Goal: Check status: Check status

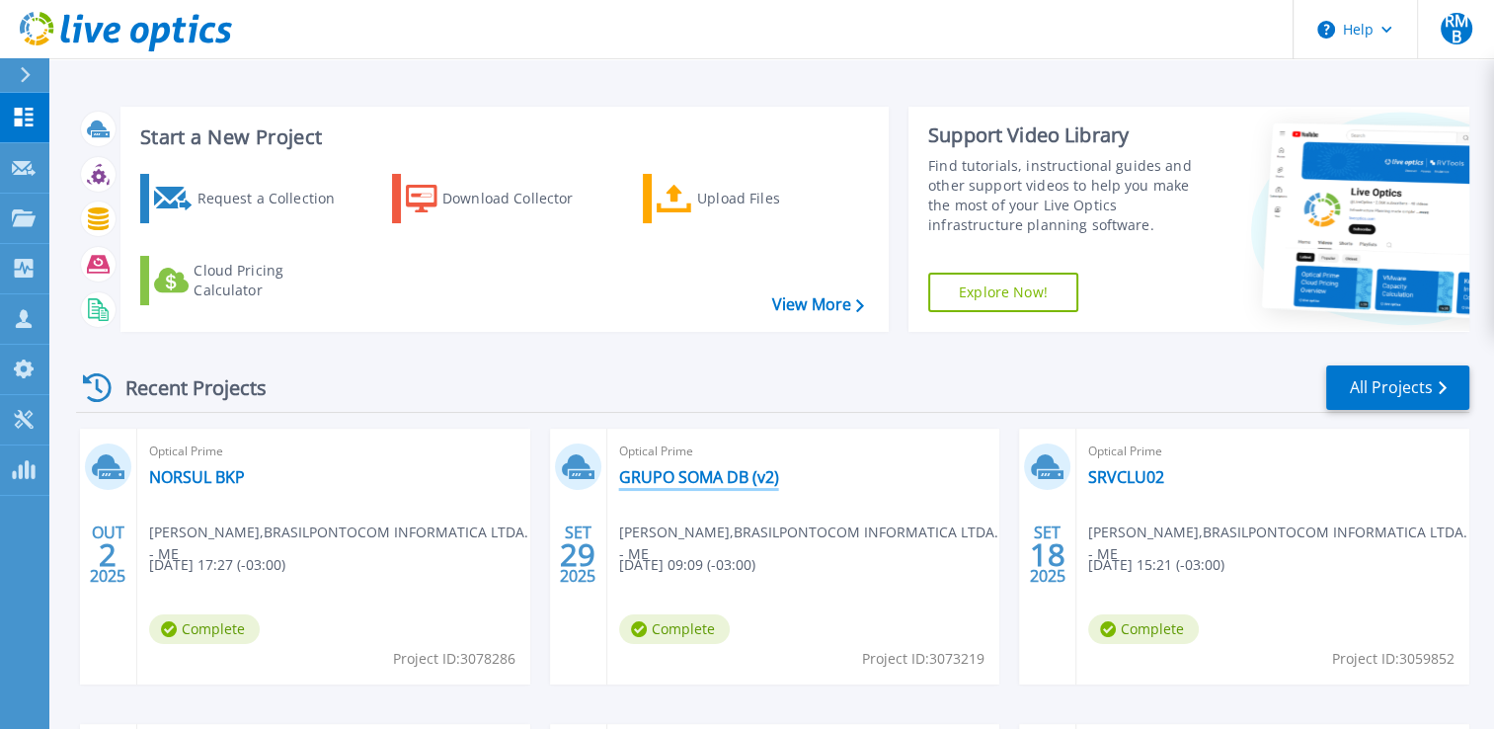
click at [720, 474] on link "GRUPO SOMA DB (v2)" at bounding box center [699, 477] width 160 height 20
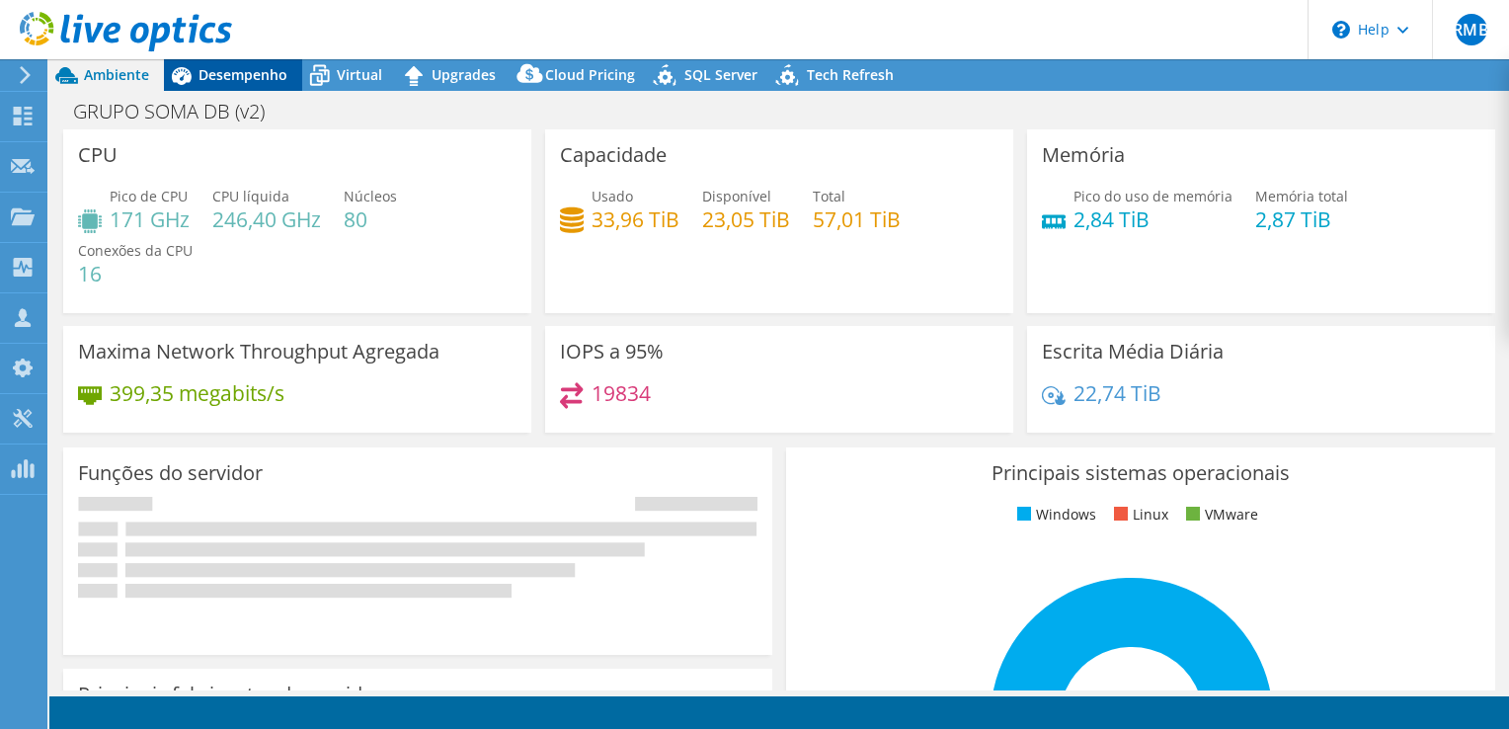
select select "USD"
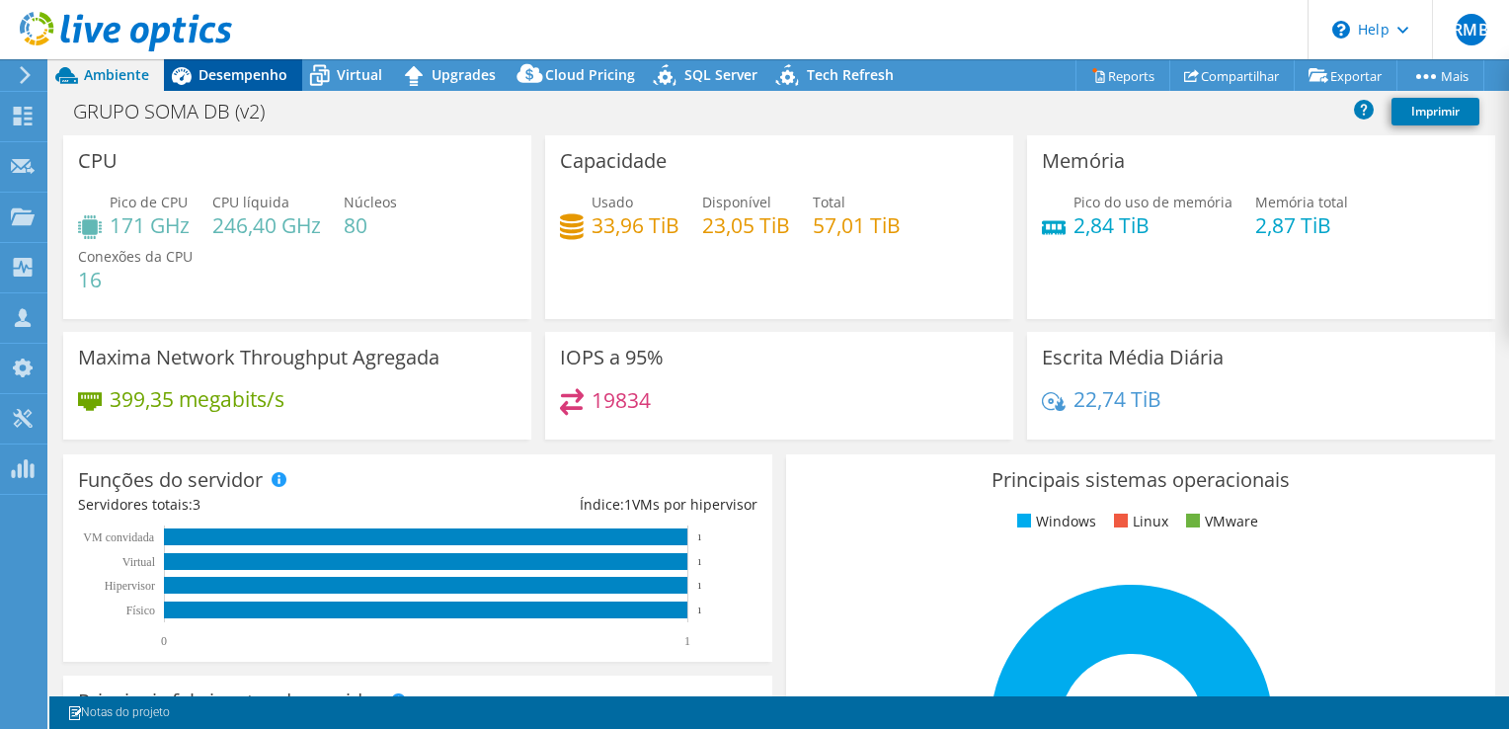
click at [251, 76] on span "Desempenho" at bounding box center [243, 74] width 89 height 19
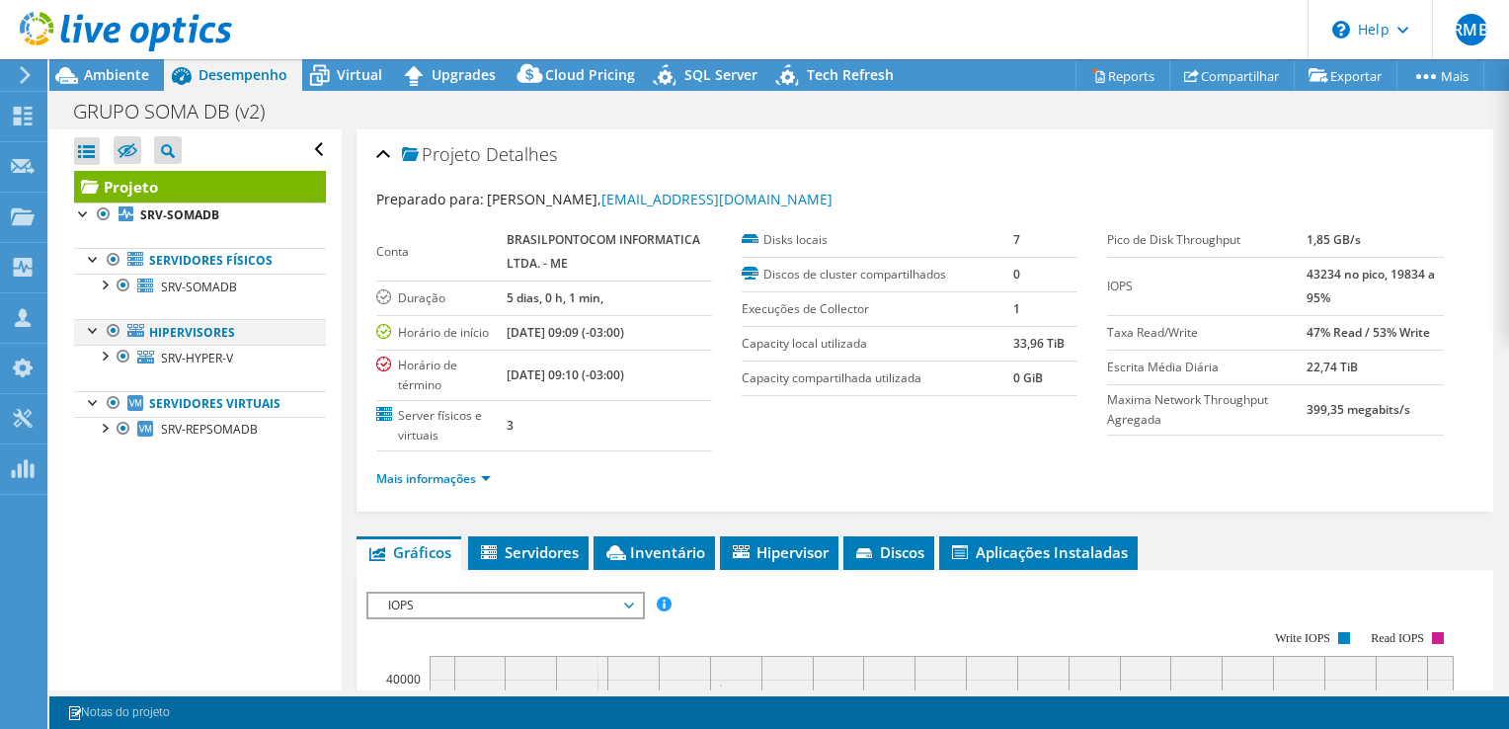
click at [111, 330] on div at bounding box center [114, 331] width 20 height 24
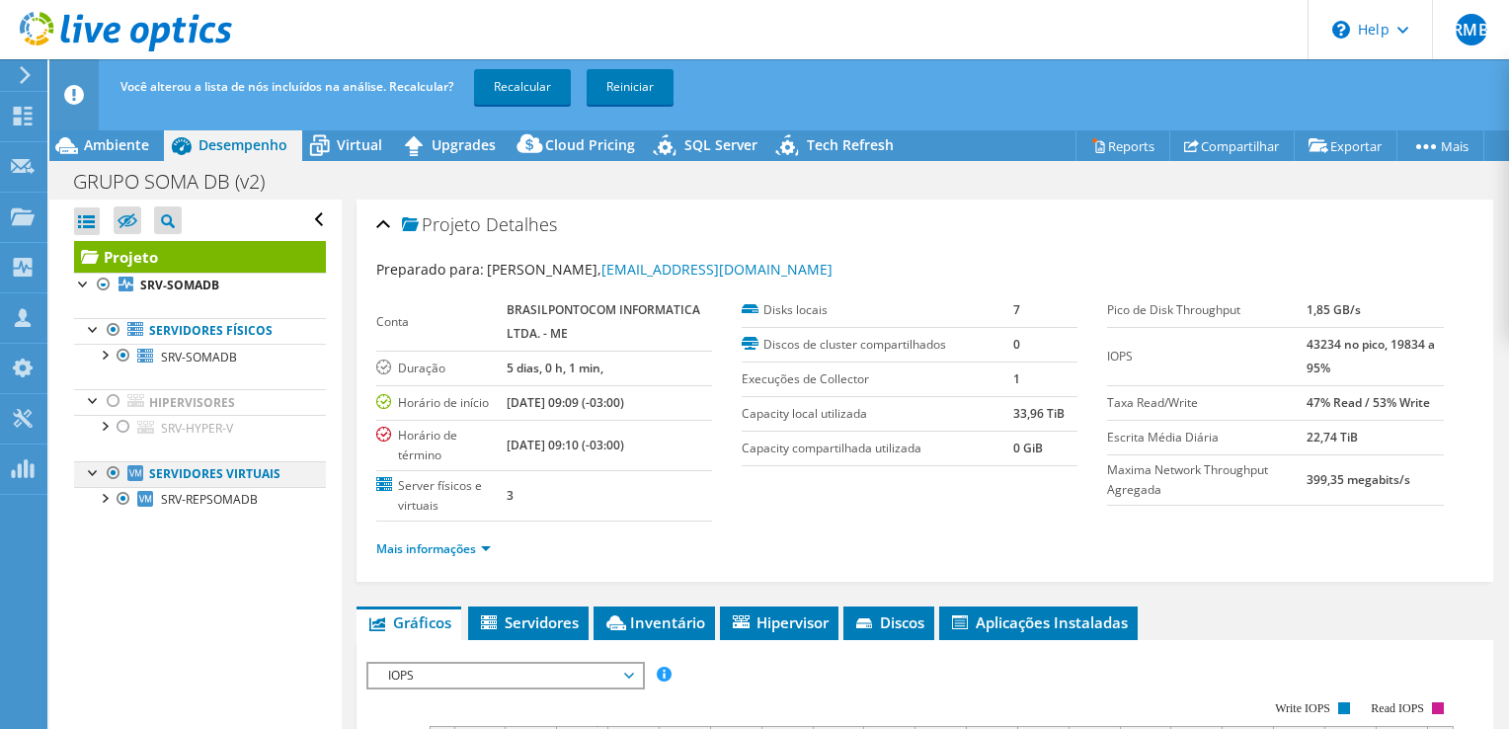
click at [109, 467] on div at bounding box center [114, 473] width 20 height 24
click at [522, 85] on link "Recalcular" at bounding box center [522, 87] width 97 height 36
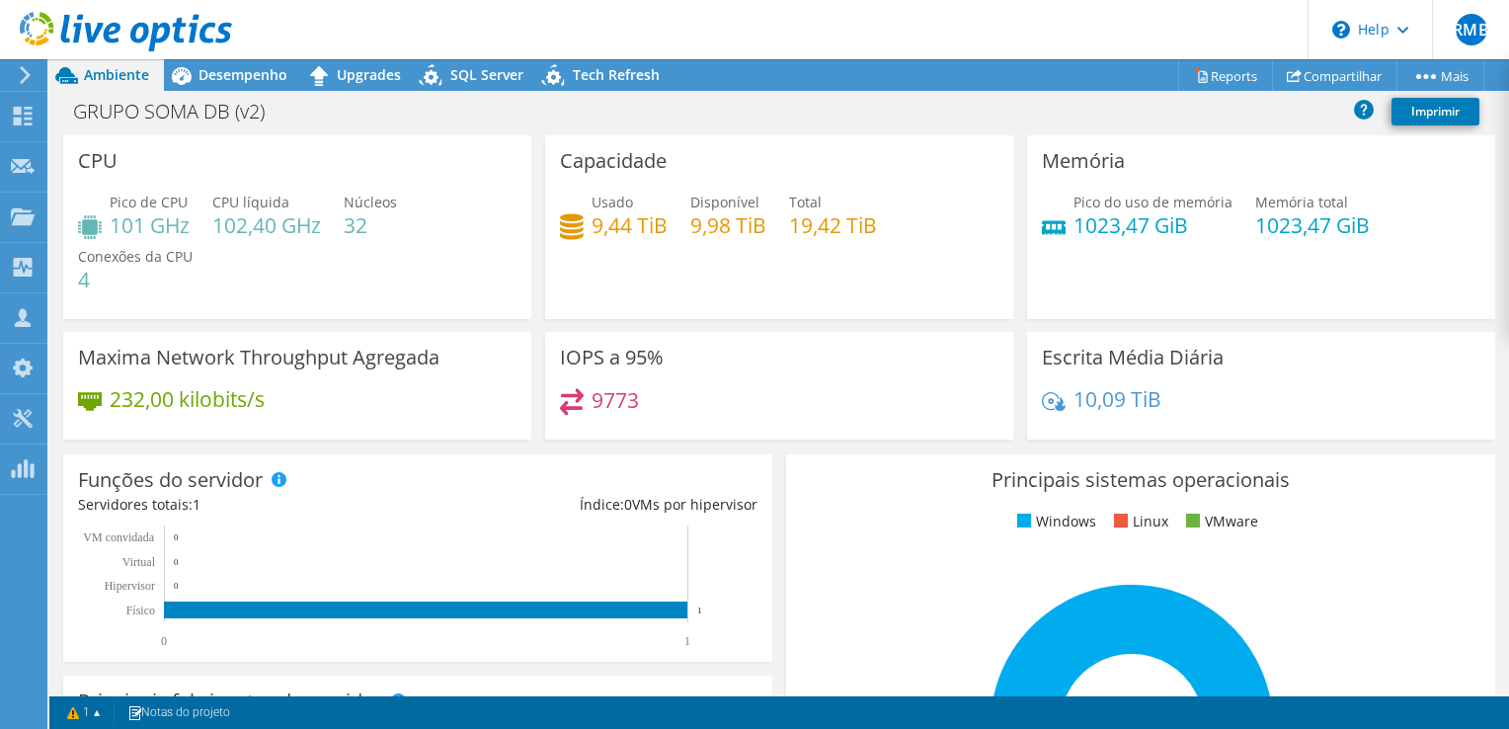
click at [199, 26] on icon at bounding box center [126, 32] width 212 height 40
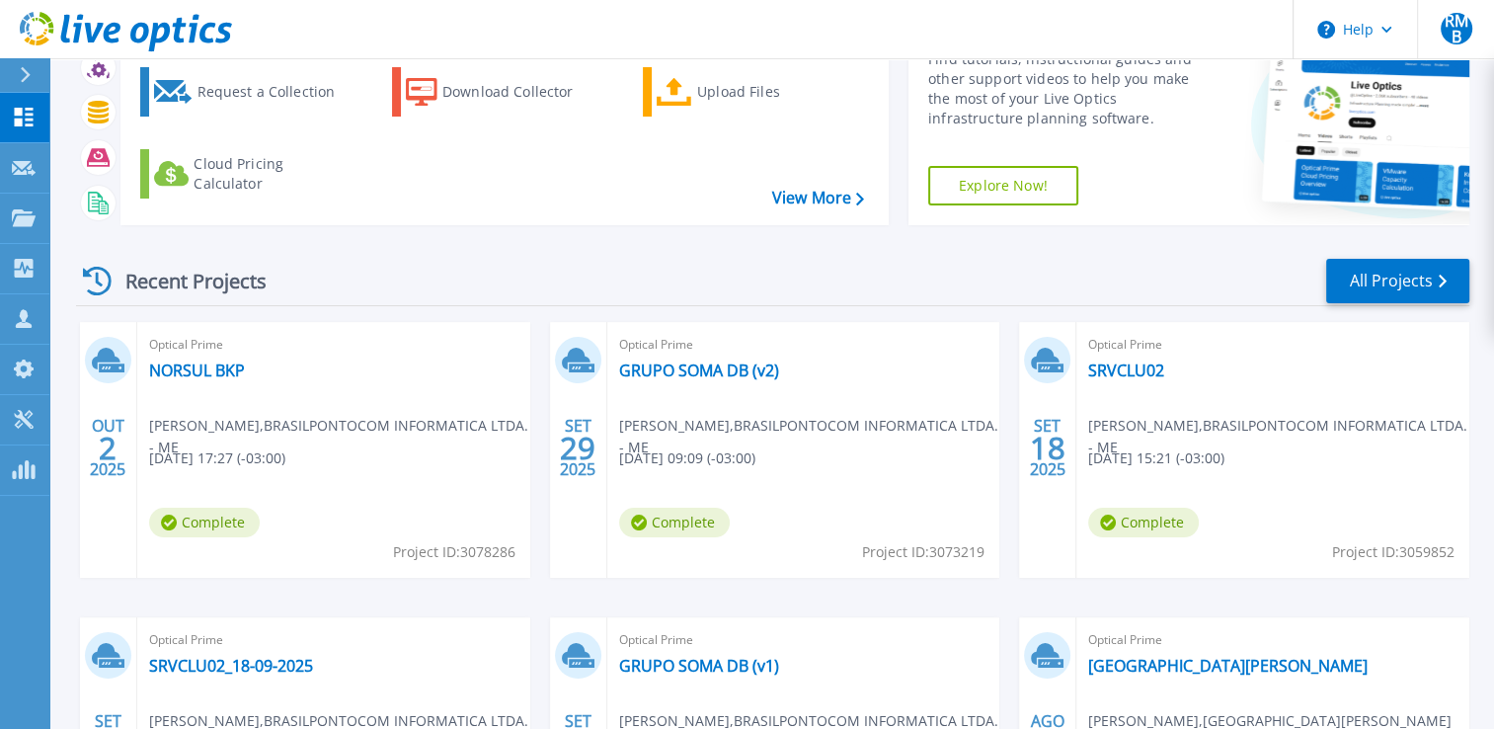
scroll to position [296, 0]
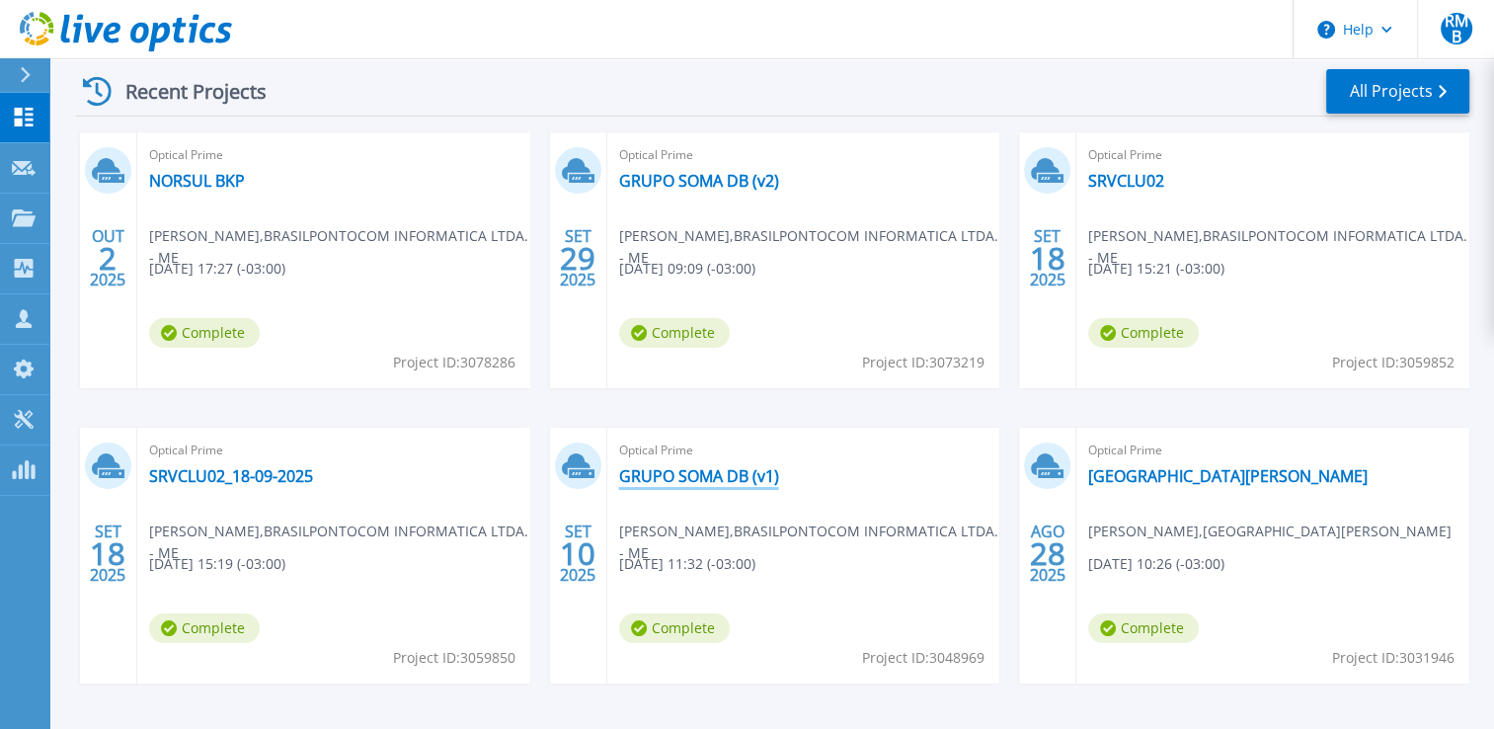
click at [715, 479] on link "GRUPO SOMA DB (v1)" at bounding box center [699, 476] width 160 height 20
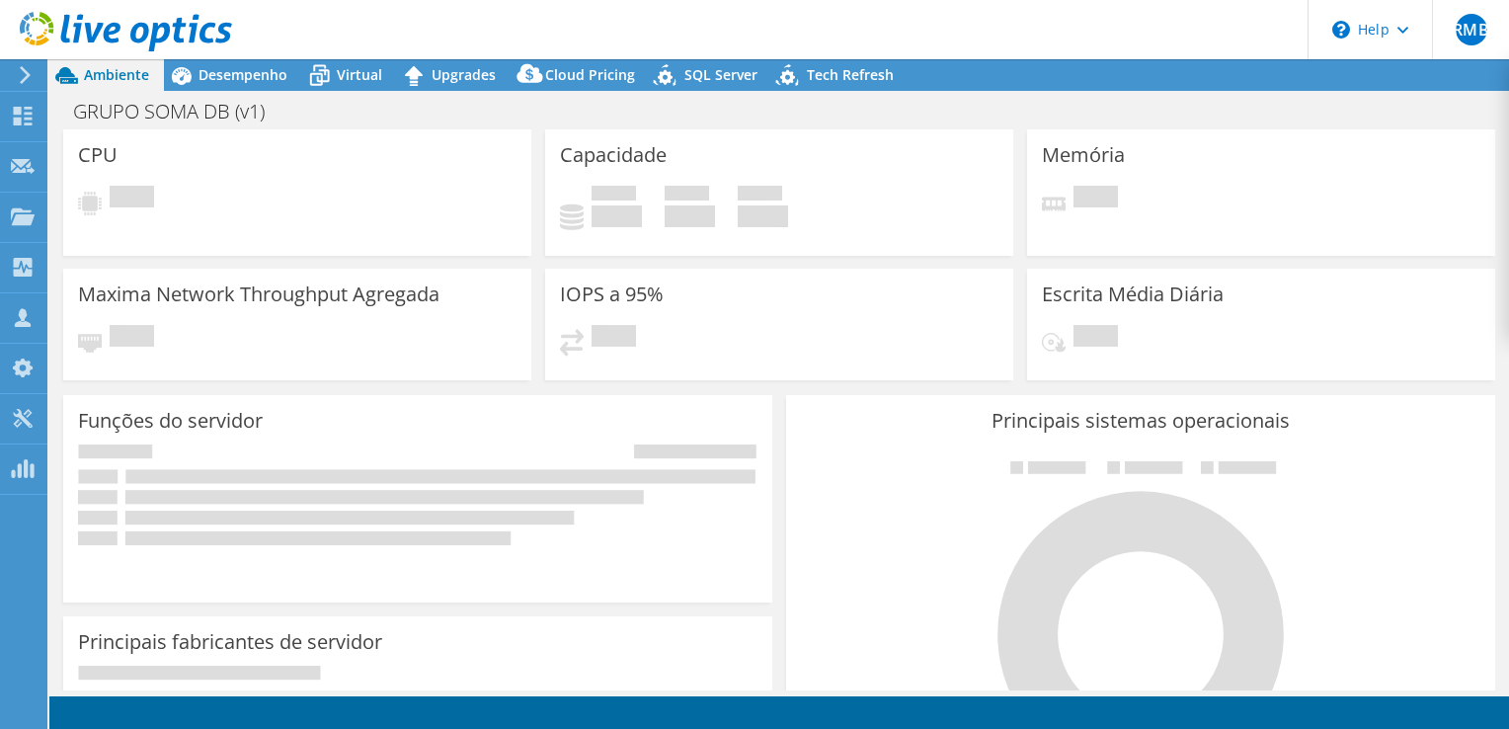
select select "USD"
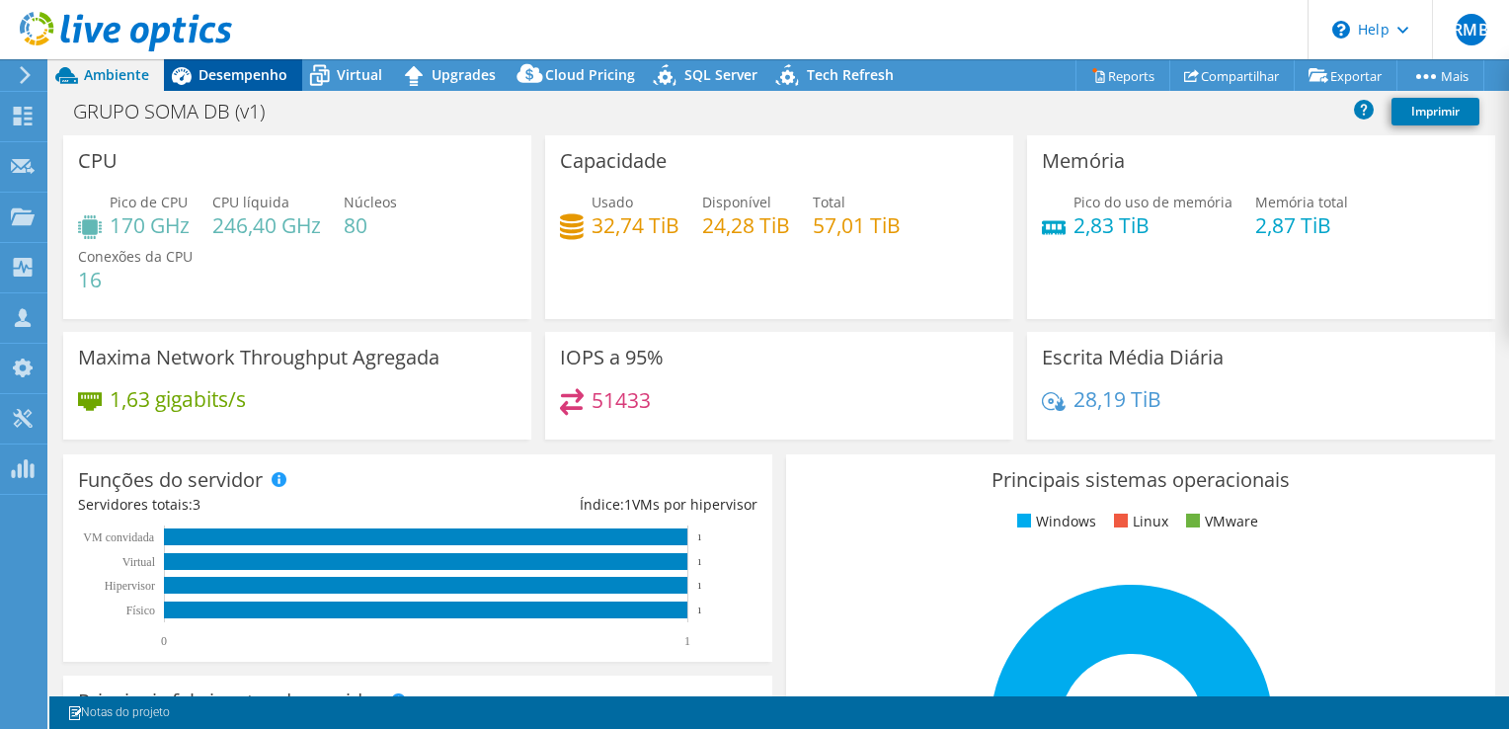
click at [250, 74] on span "Desempenho" at bounding box center [243, 74] width 89 height 19
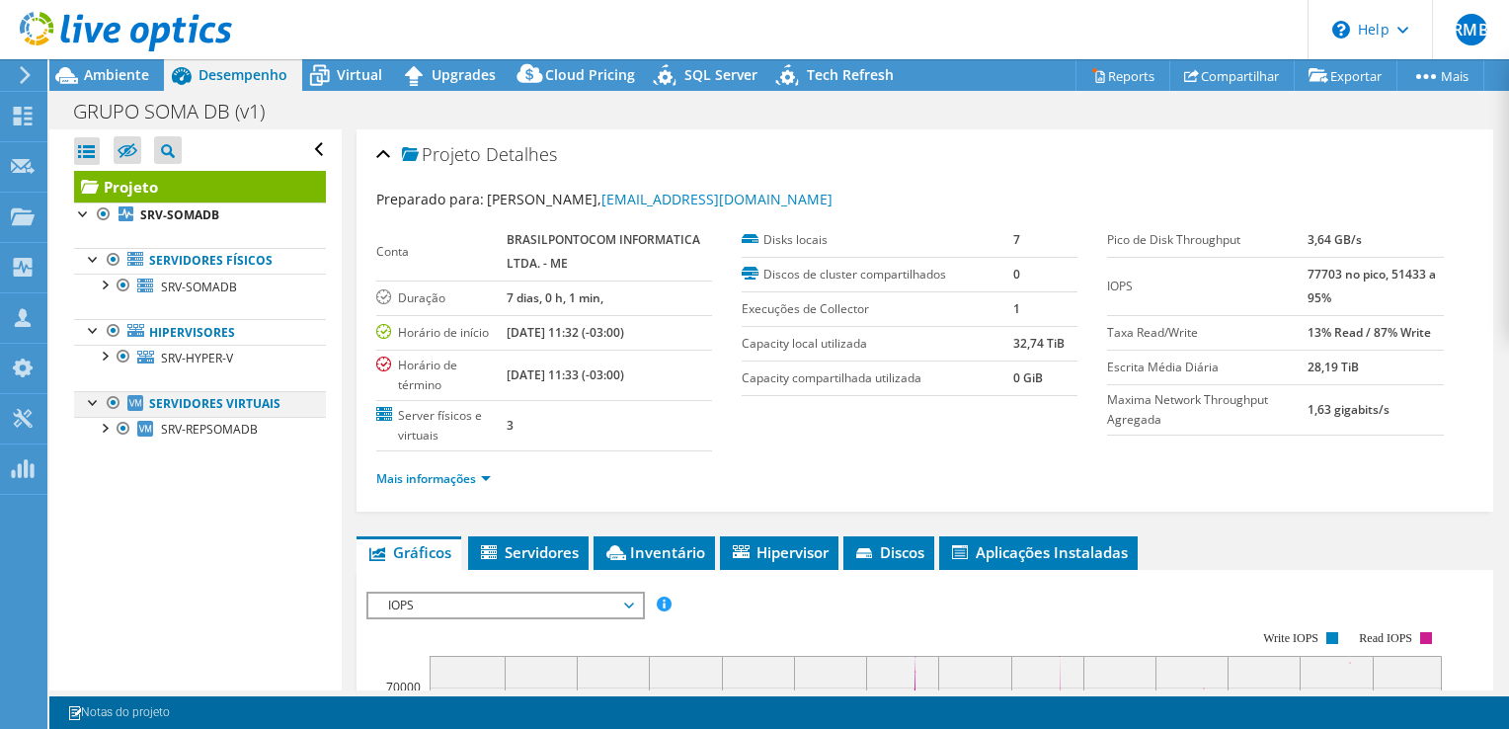
click at [109, 402] on div at bounding box center [114, 403] width 20 height 24
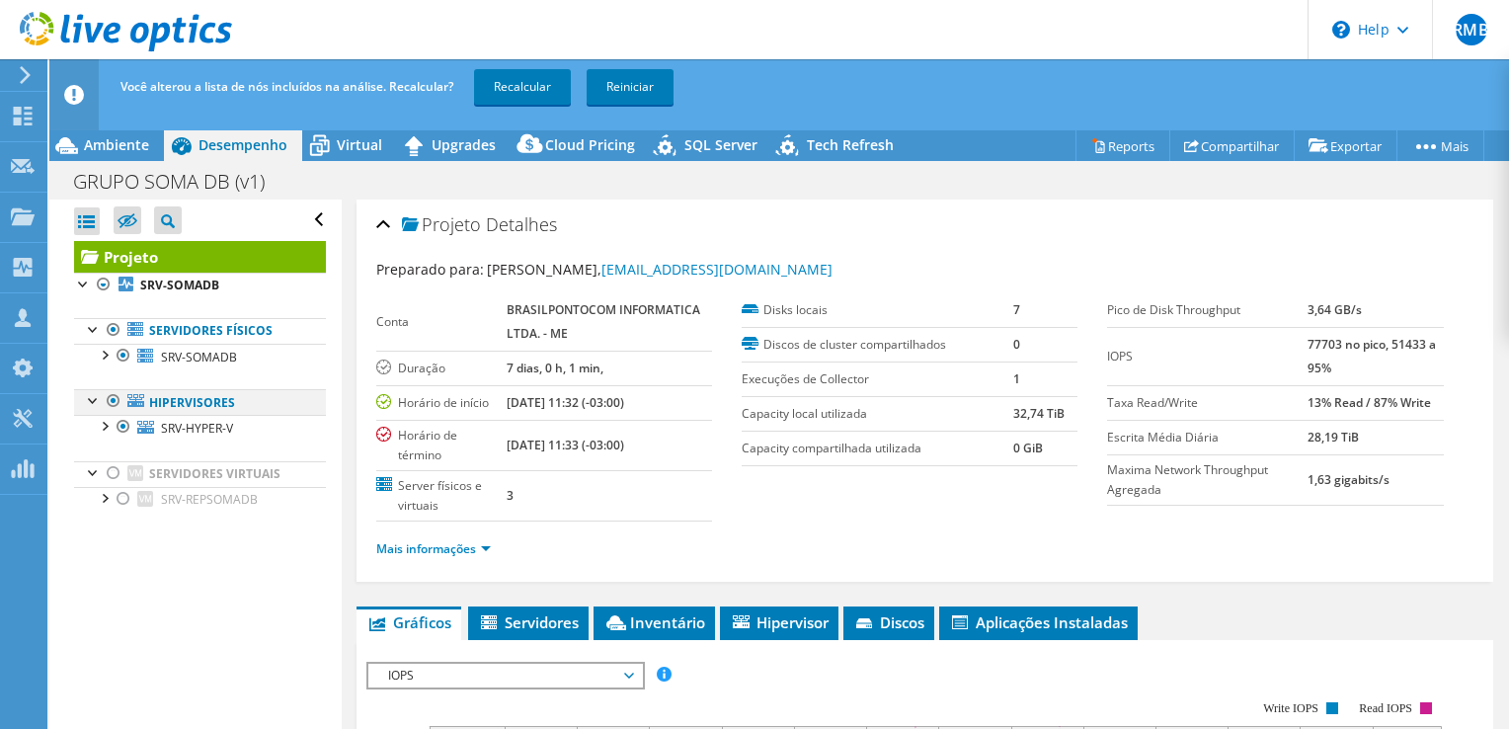
click at [109, 397] on div at bounding box center [114, 401] width 20 height 24
click at [521, 88] on link "Recalcular" at bounding box center [522, 87] width 97 height 36
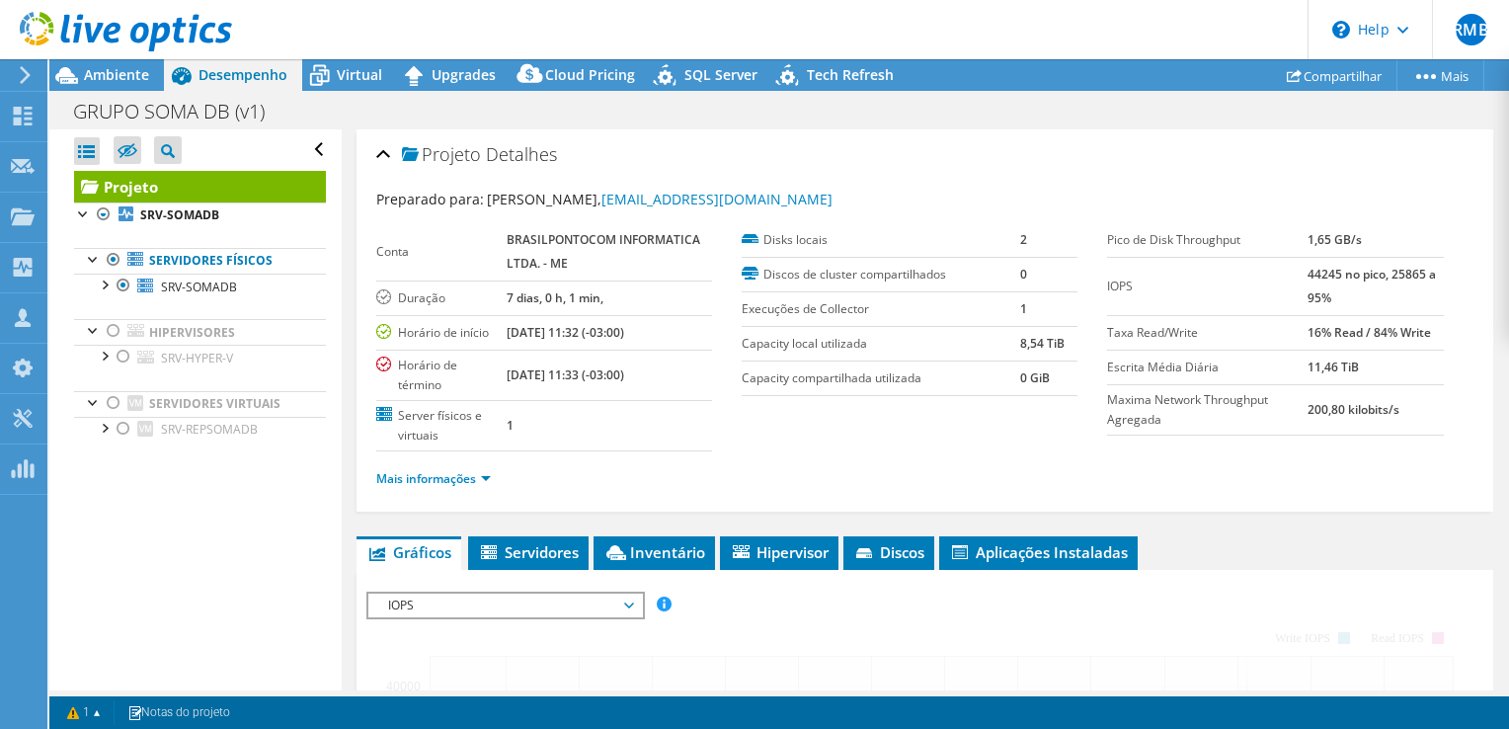
radio input "false"
radio input "true"
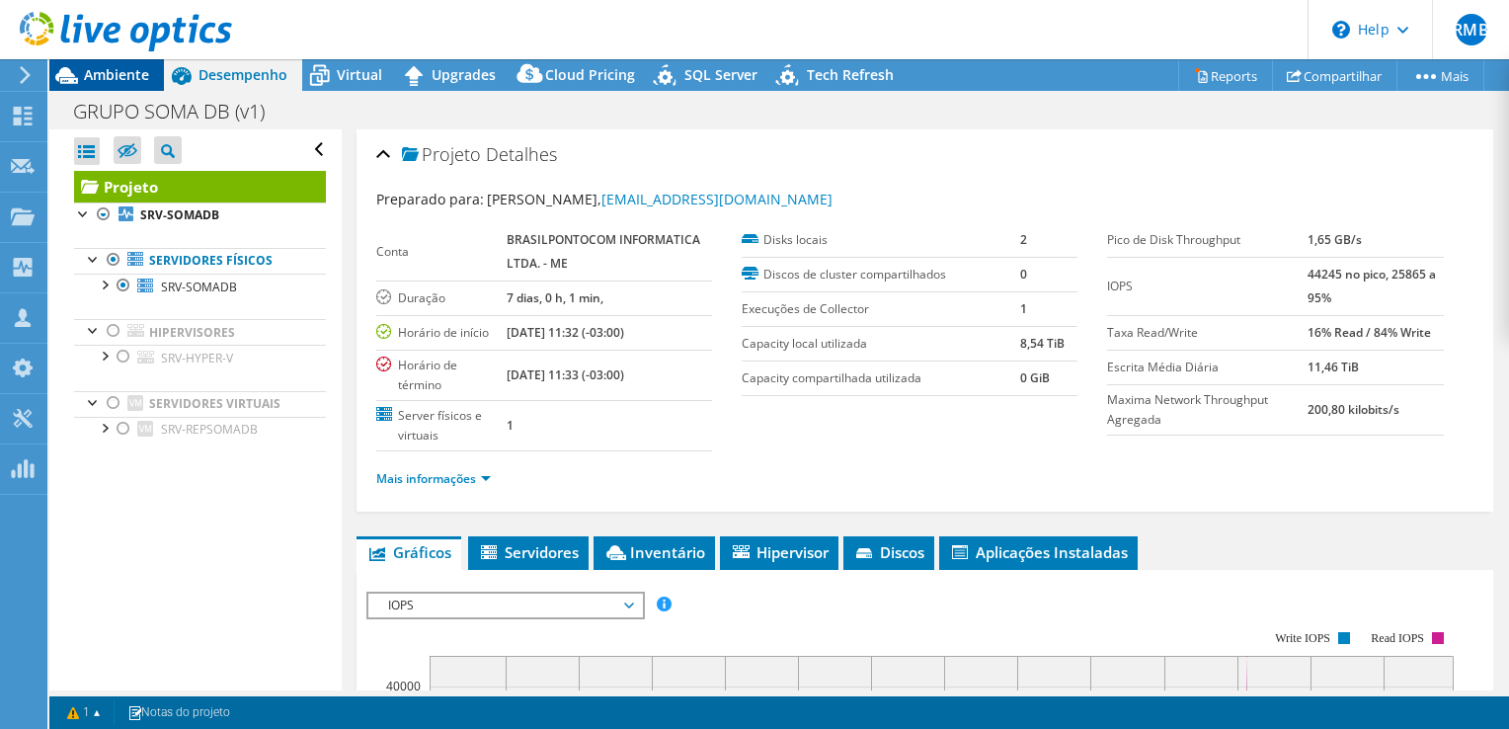
click at [116, 73] on span "Ambiente" at bounding box center [116, 74] width 65 height 19
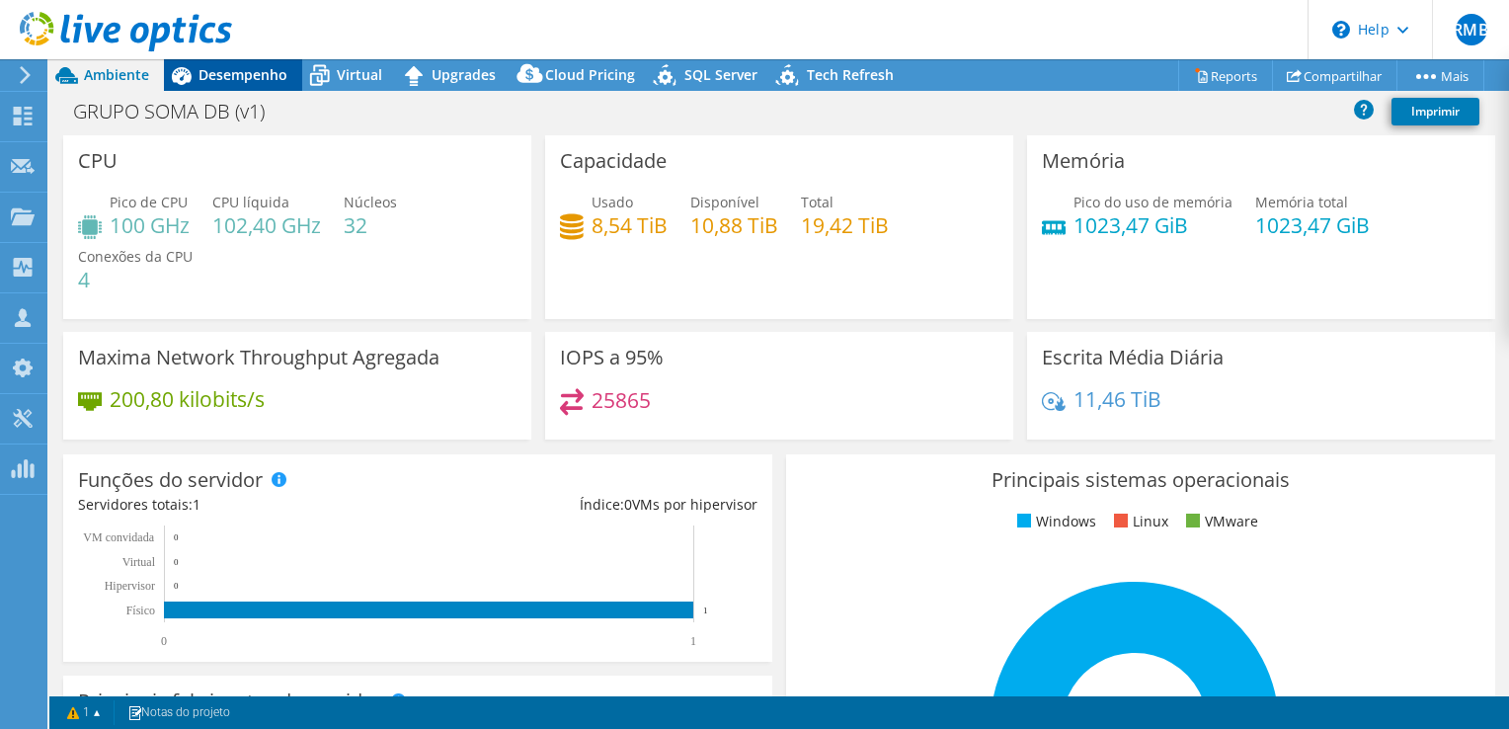
click at [263, 72] on span "Desempenho" at bounding box center [243, 74] width 89 height 19
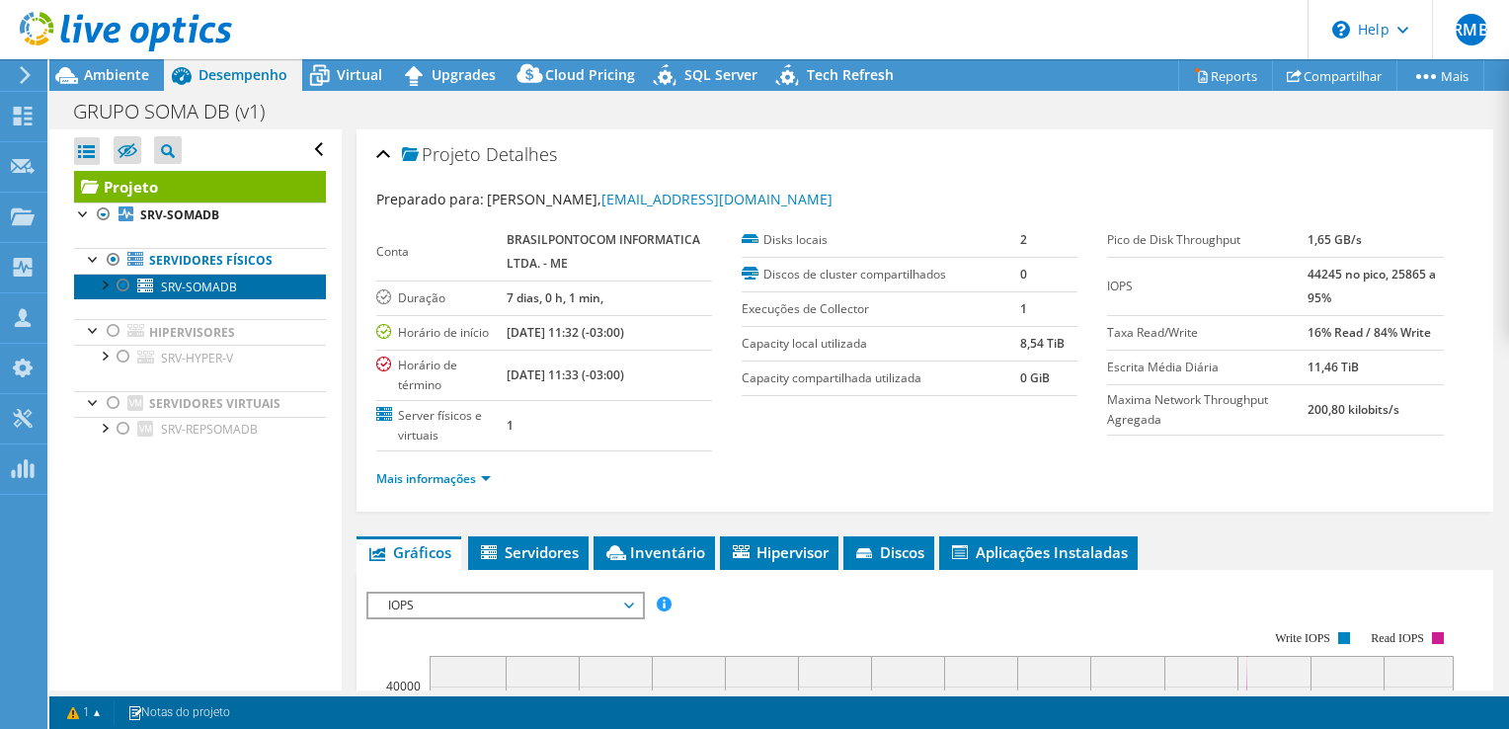
click at [210, 283] on span "SRV-SOMADB" at bounding box center [199, 287] width 76 height 17
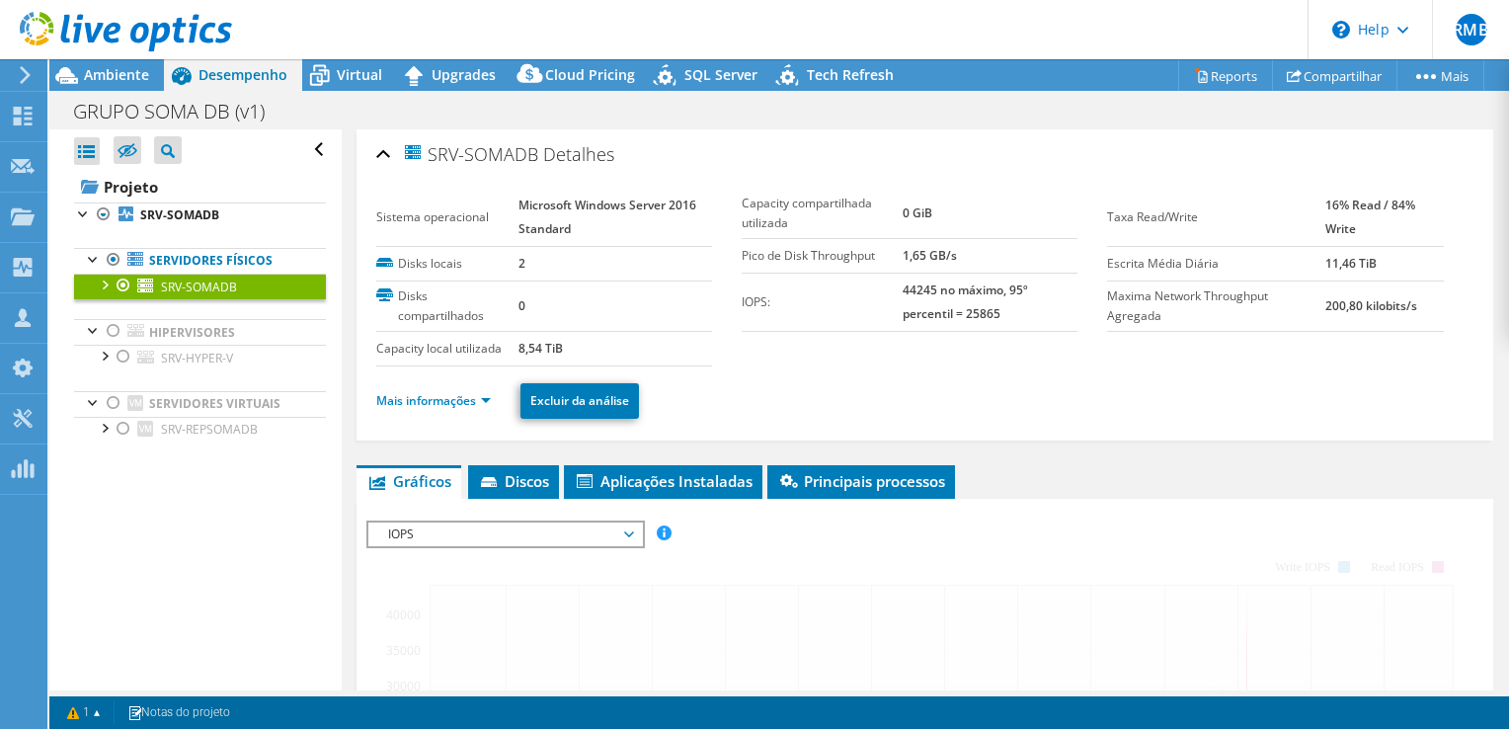
scroll to position [99, 0]
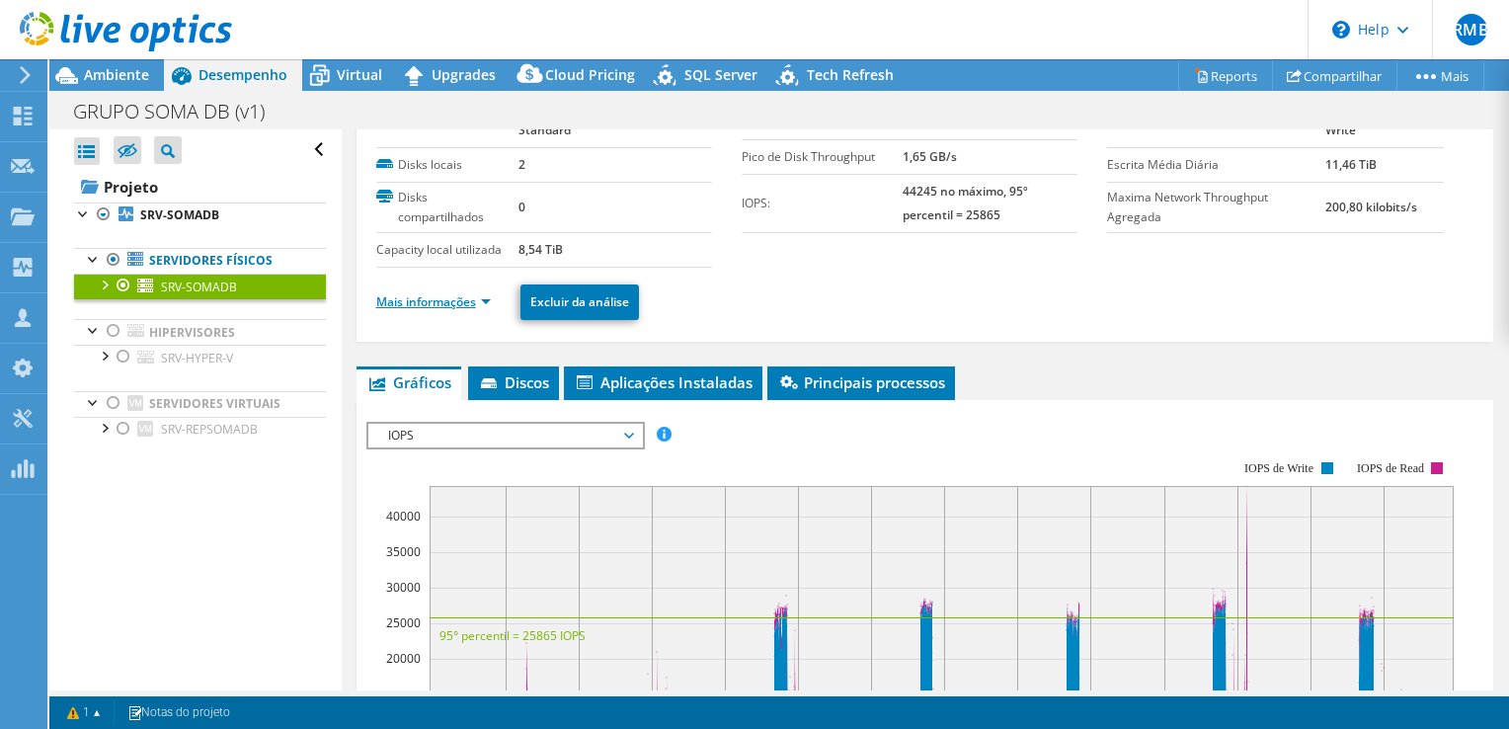
click at [440, 301] on link "Mais informações" at bounding box center [433, 301] width 115 height 17
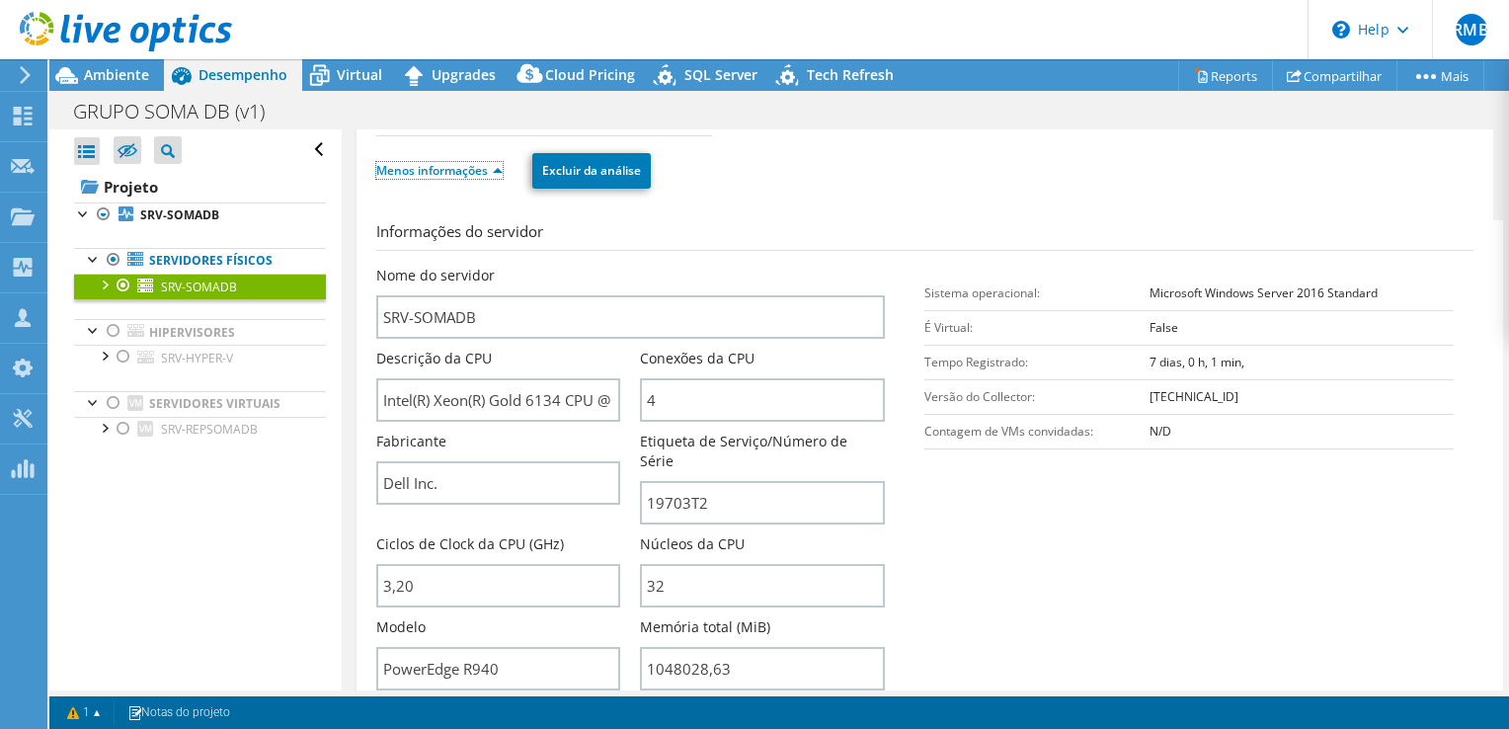
scroll to position [296, 0]
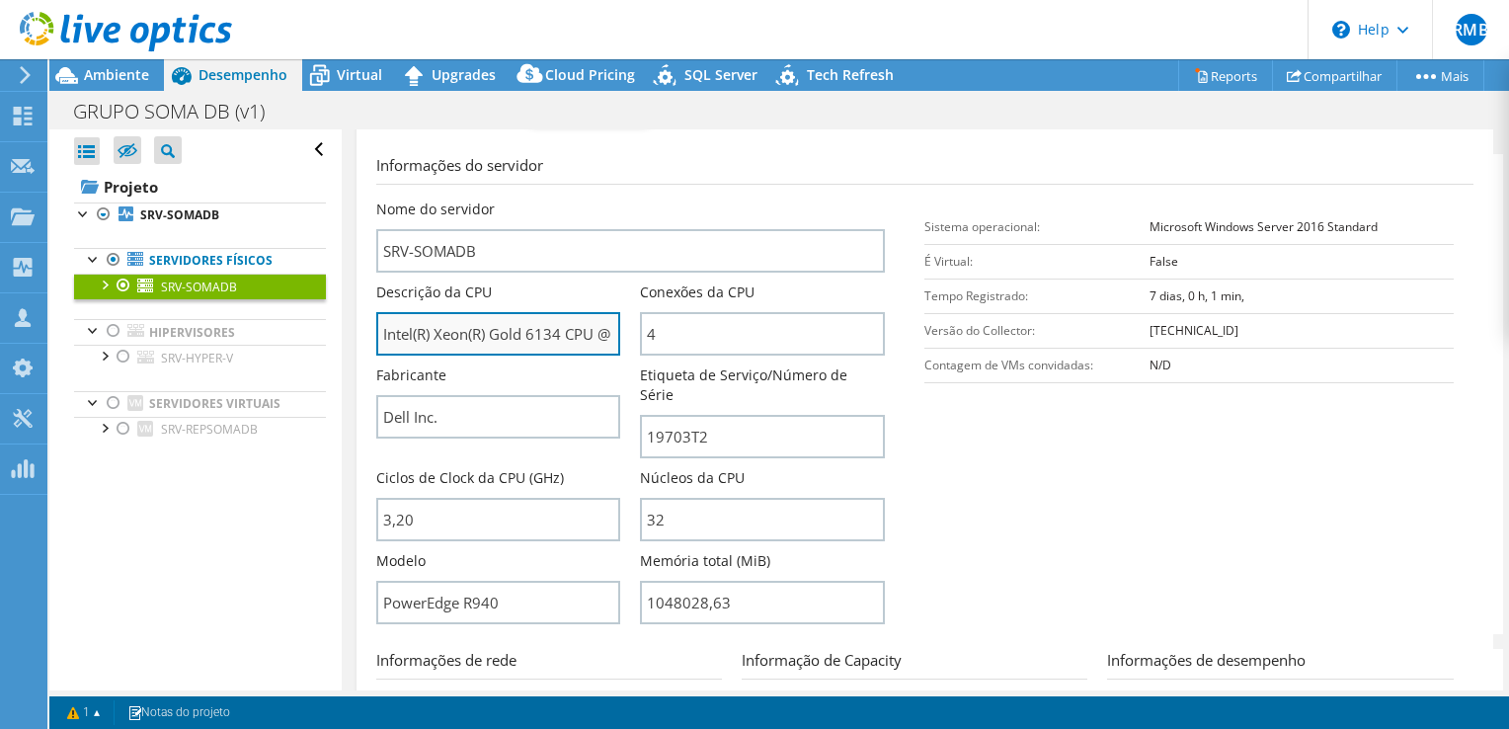
click at [410, 337] on input "Intel(R) Xeon(R) Gold 6134 CPU @ 3.20GHz" at bounding box center [498, 333] width 245 height 43
drag, startPoint x: 410, startPoint y: 337, endPoint x: 538, endPoint y: 334, distance: 128.4
click at [538, 334] on input "Intel(R) Xeon(R) Gold 6134 CPU @ 3.20GHz" at bounding box center [498, 333] width 245 height 43
